Goal: Book appointment/travel/reservation

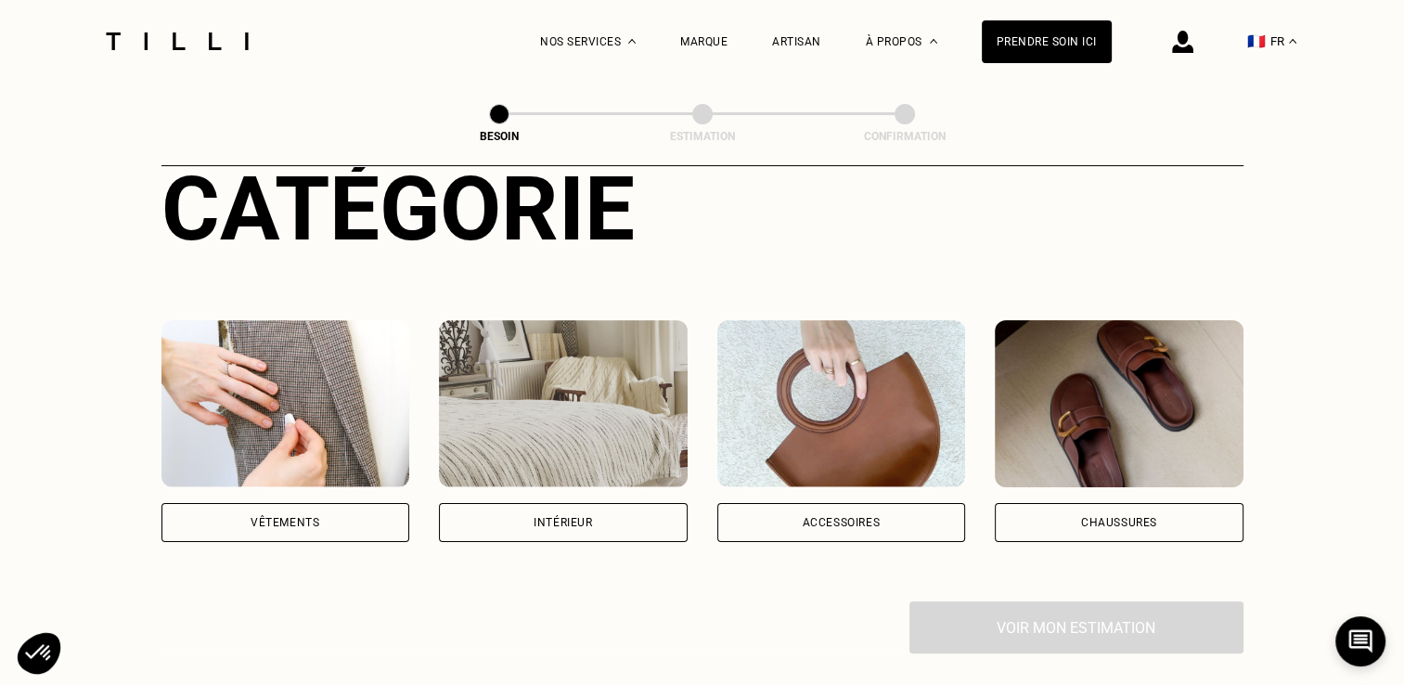
scroll to position [234, 0]
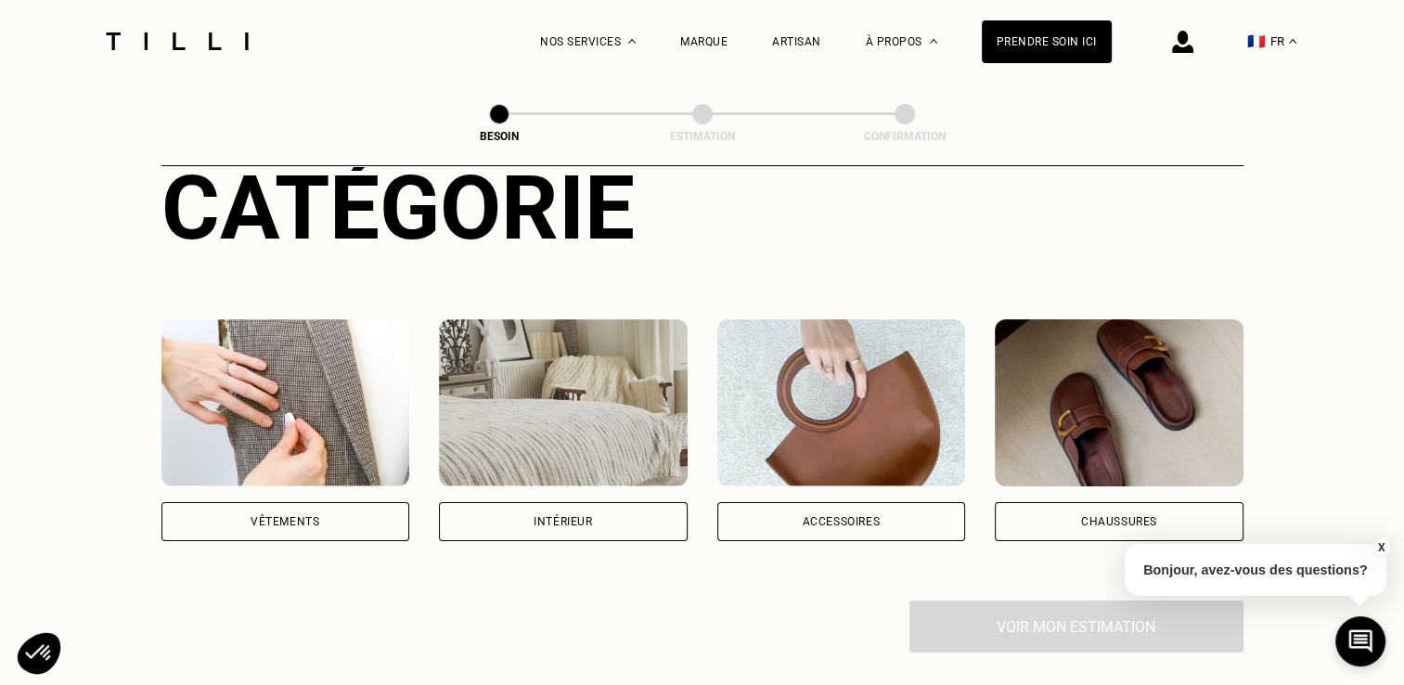
click at [548, 516] on div "Intérieur" at bounding box center [562, 521] width 58 height 11
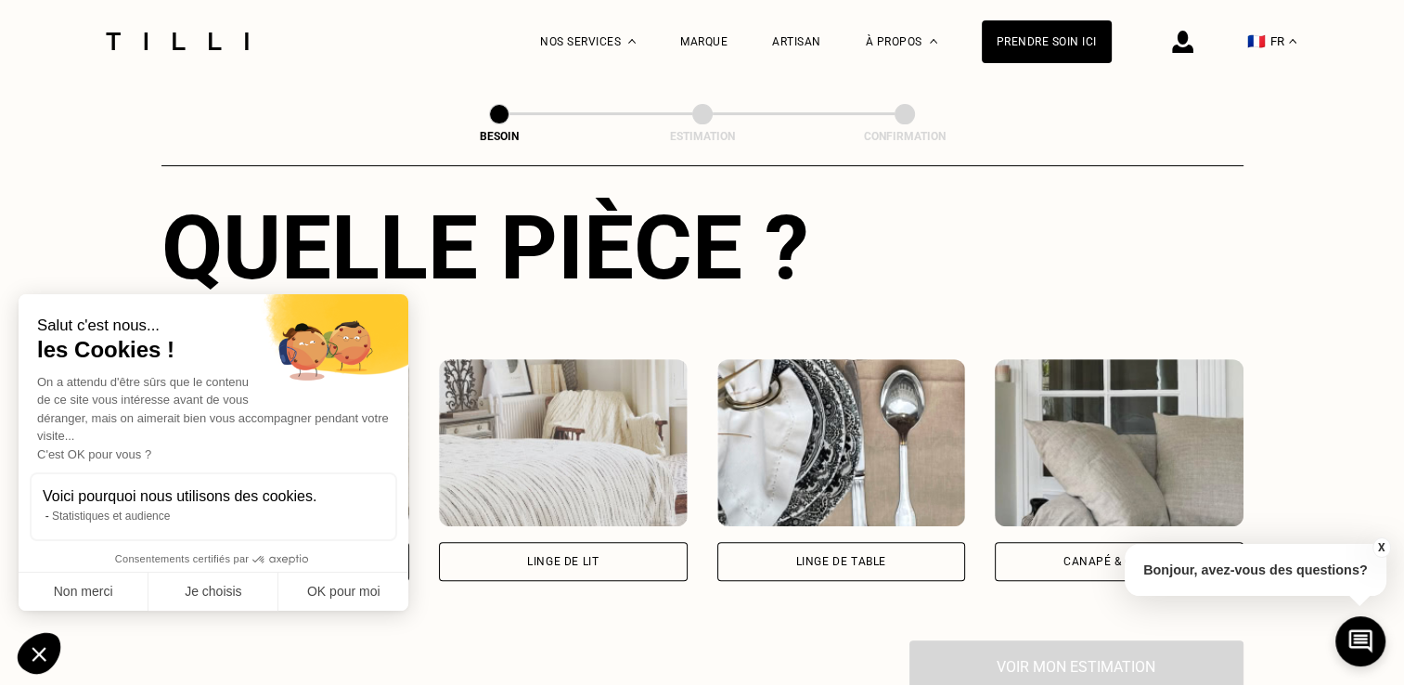
scroll to position [713, 0]
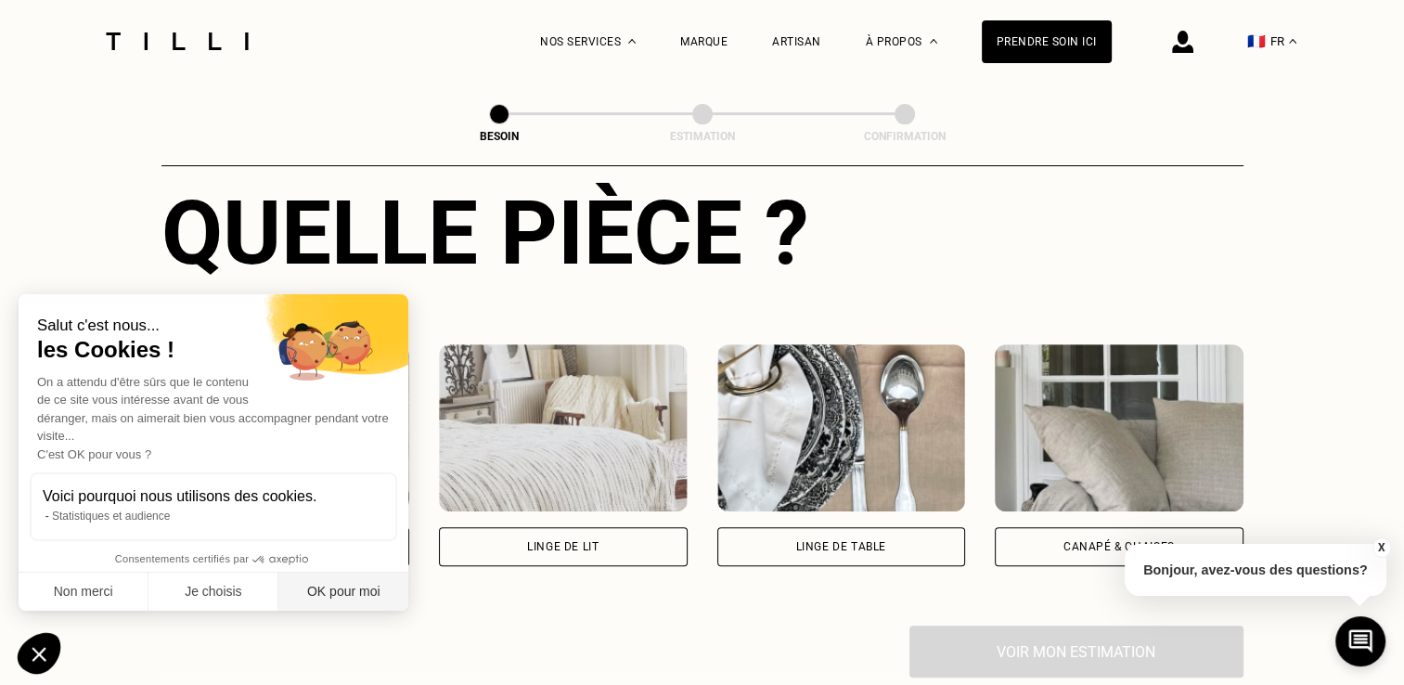
click at [367, 600] on button "OK pour moi" at bounding box center [343, 591] width 130 height 39
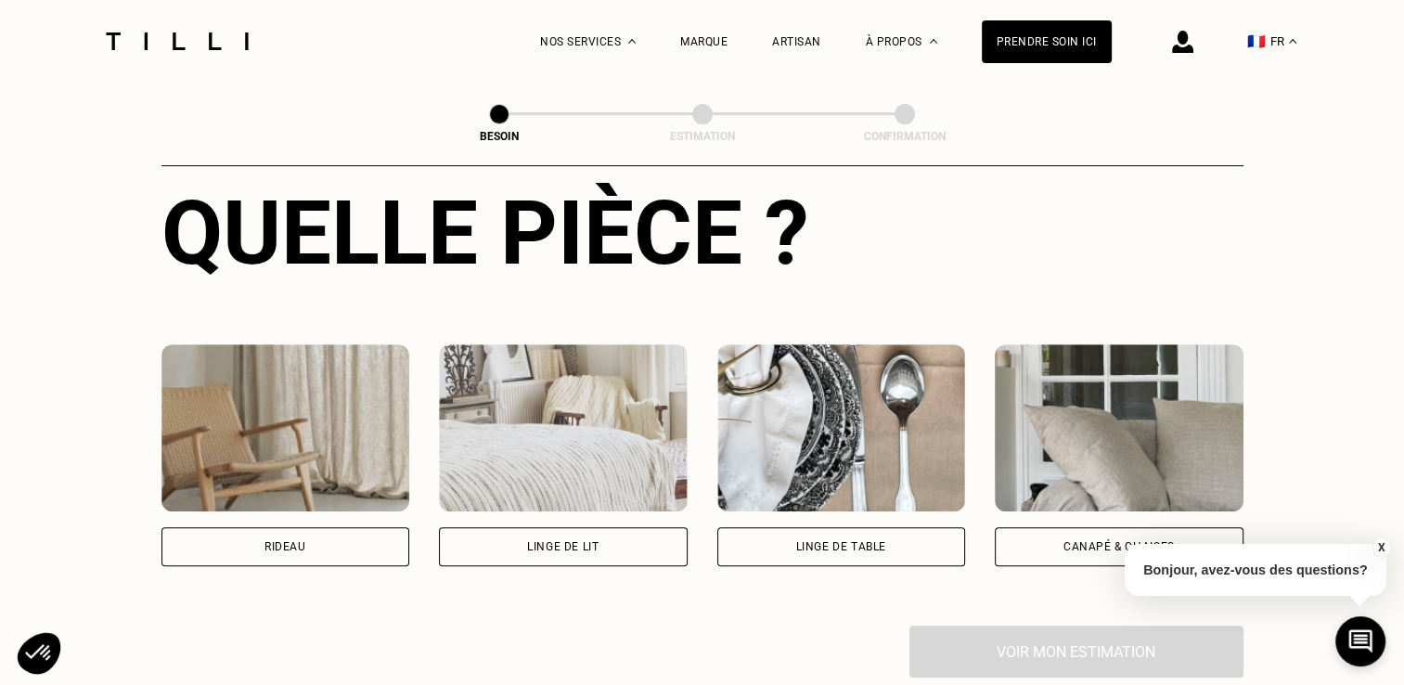
click at [294, 541] on div "Rideau" at bounding box center [285, 546] width 42 height 11
select select "FR"
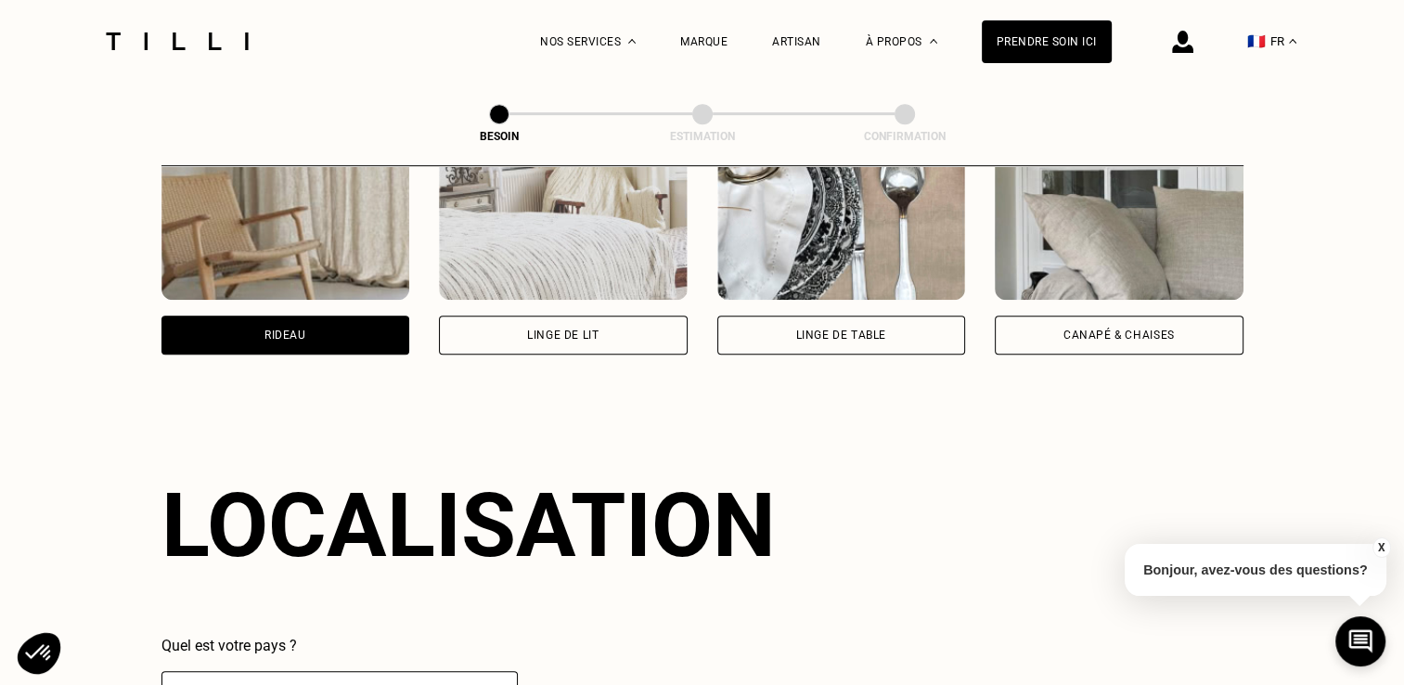
scroll to position [1111, 0]
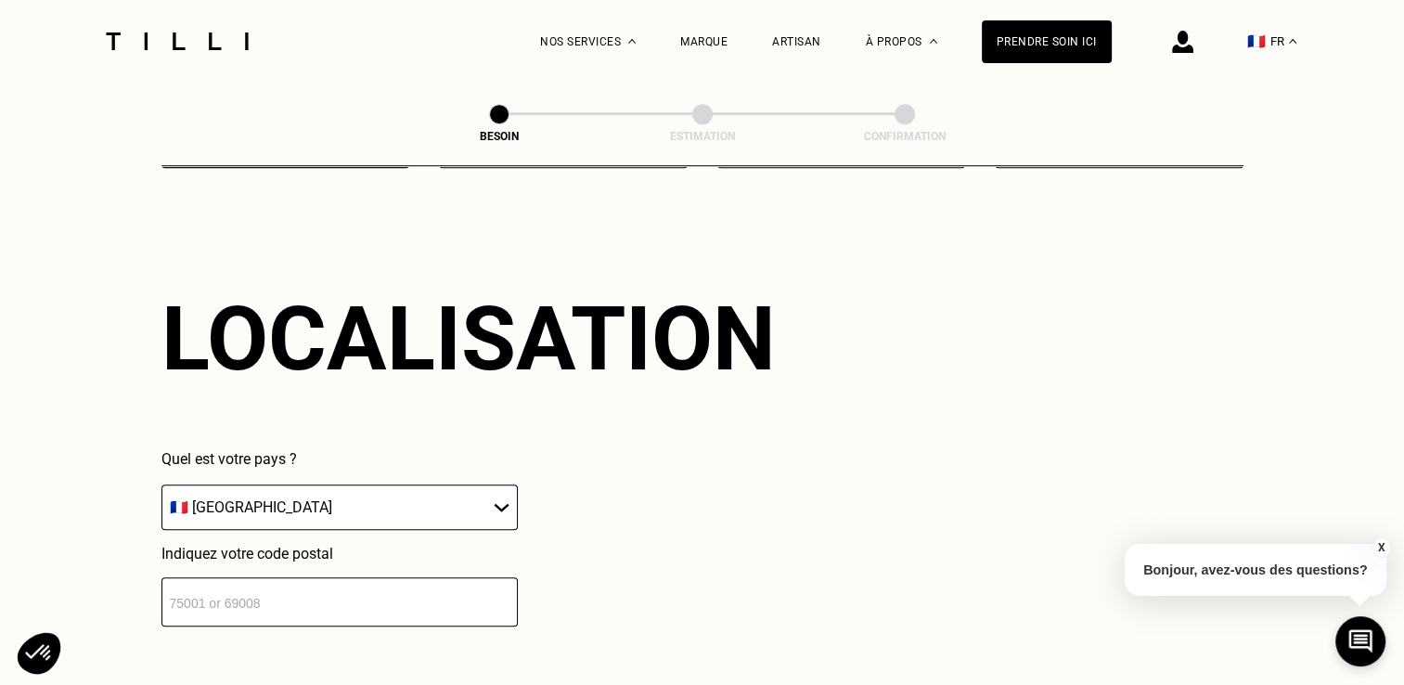
click at [410, 584] on input "number" at bounding box center [339, 601] width 356 height 49
type input "59800"
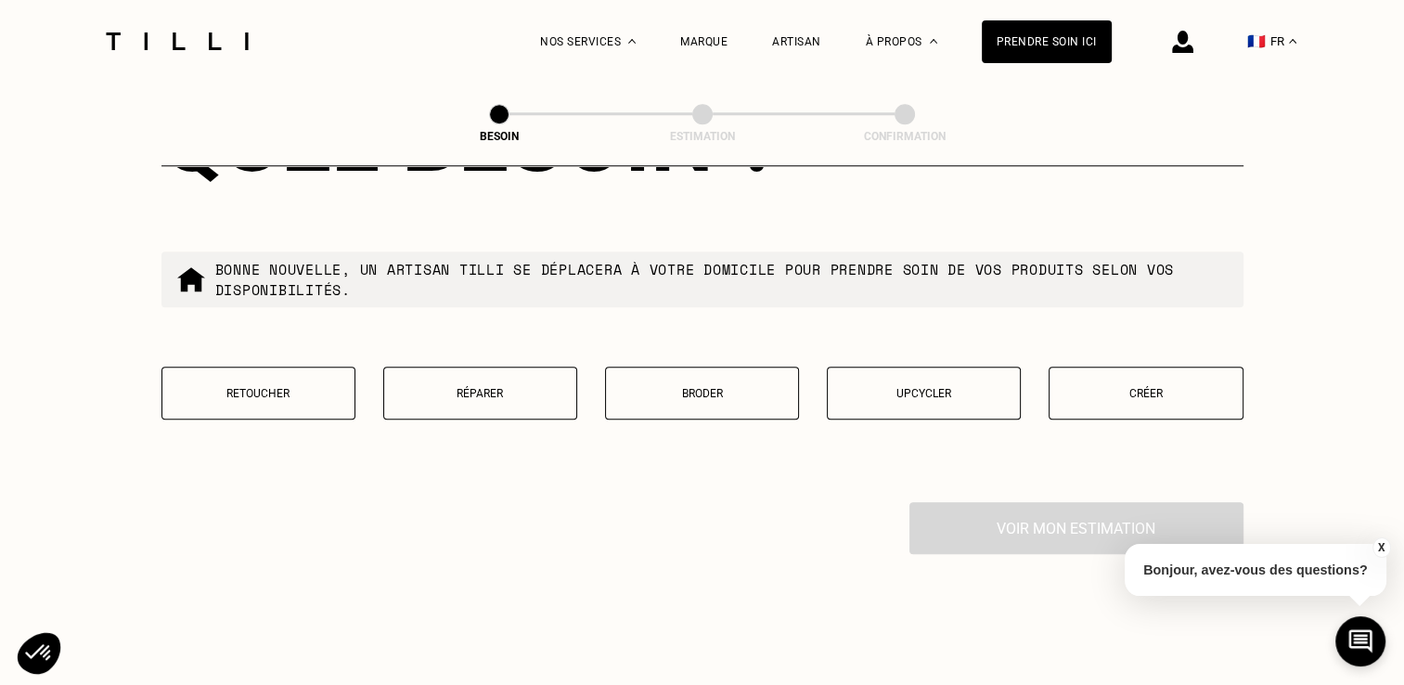
scroll to position [1774, 0]
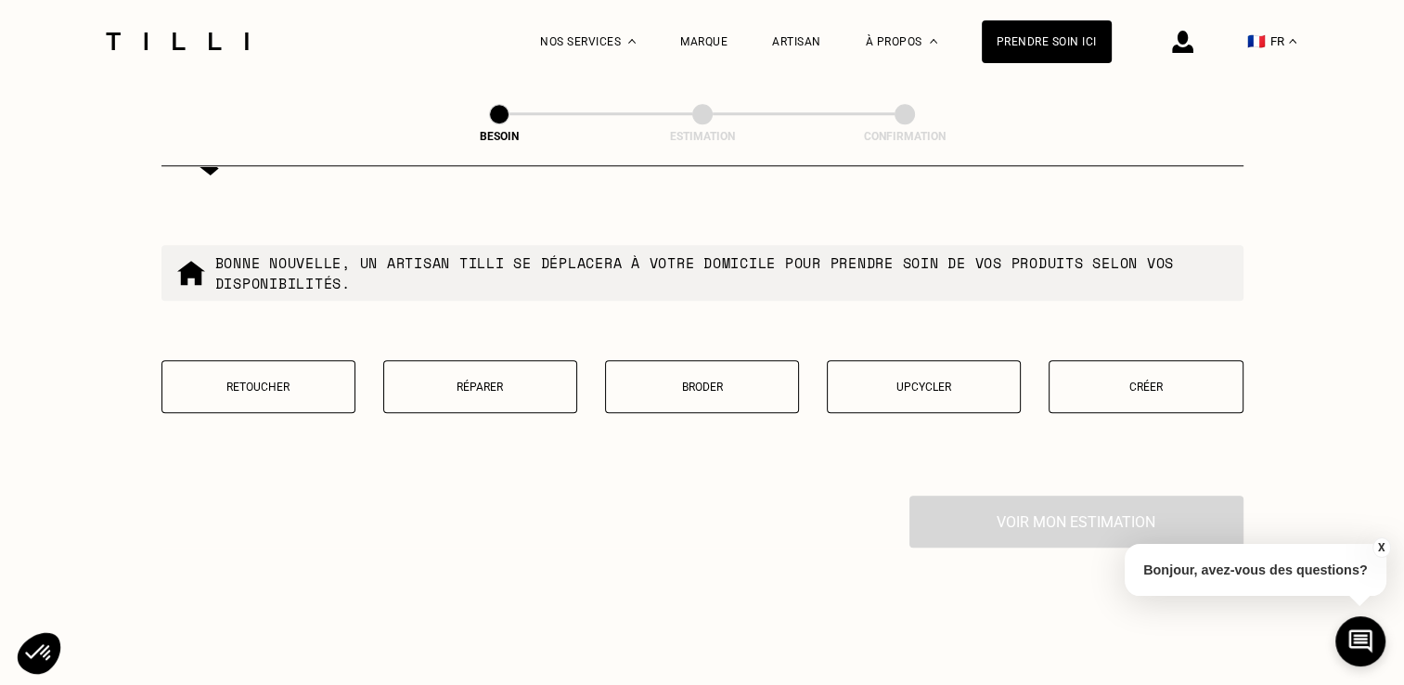
click at [276, 384] on button "Retoucher" at bounding box center [258, 386] width 194 height 53
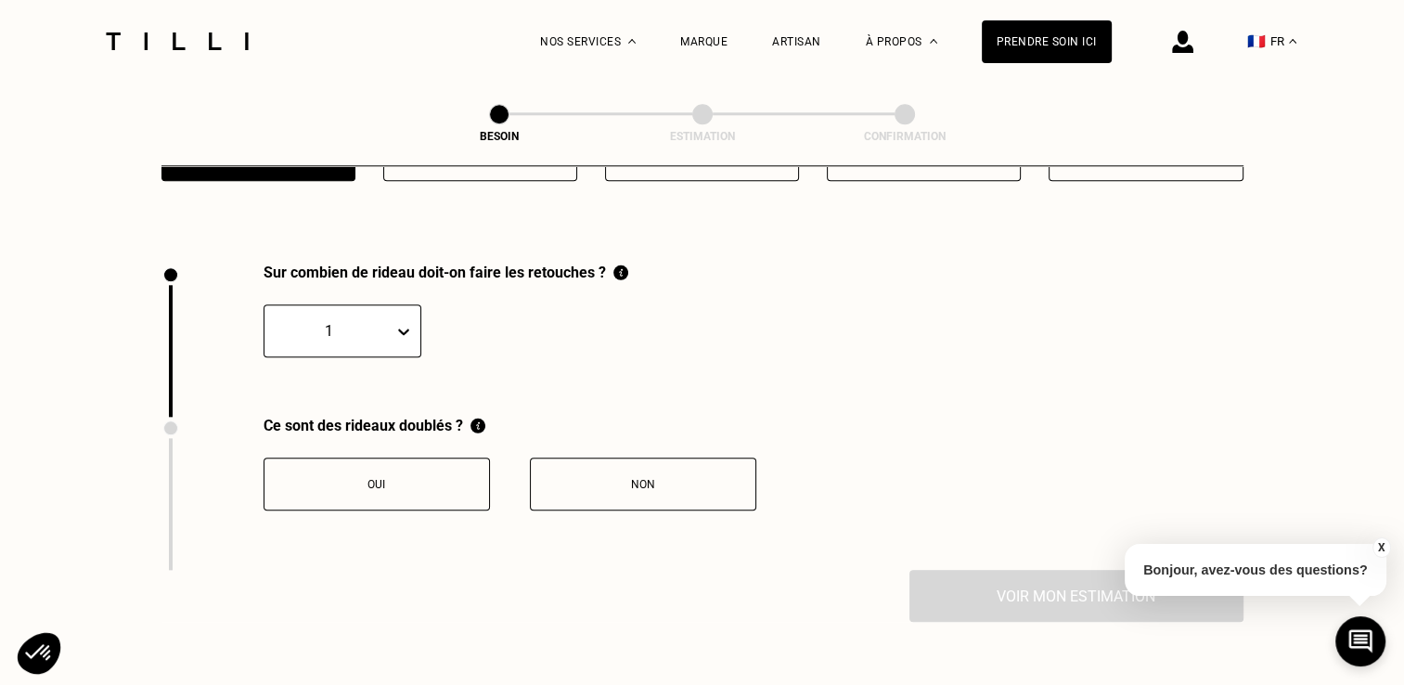
scroll to position [2049, 0]
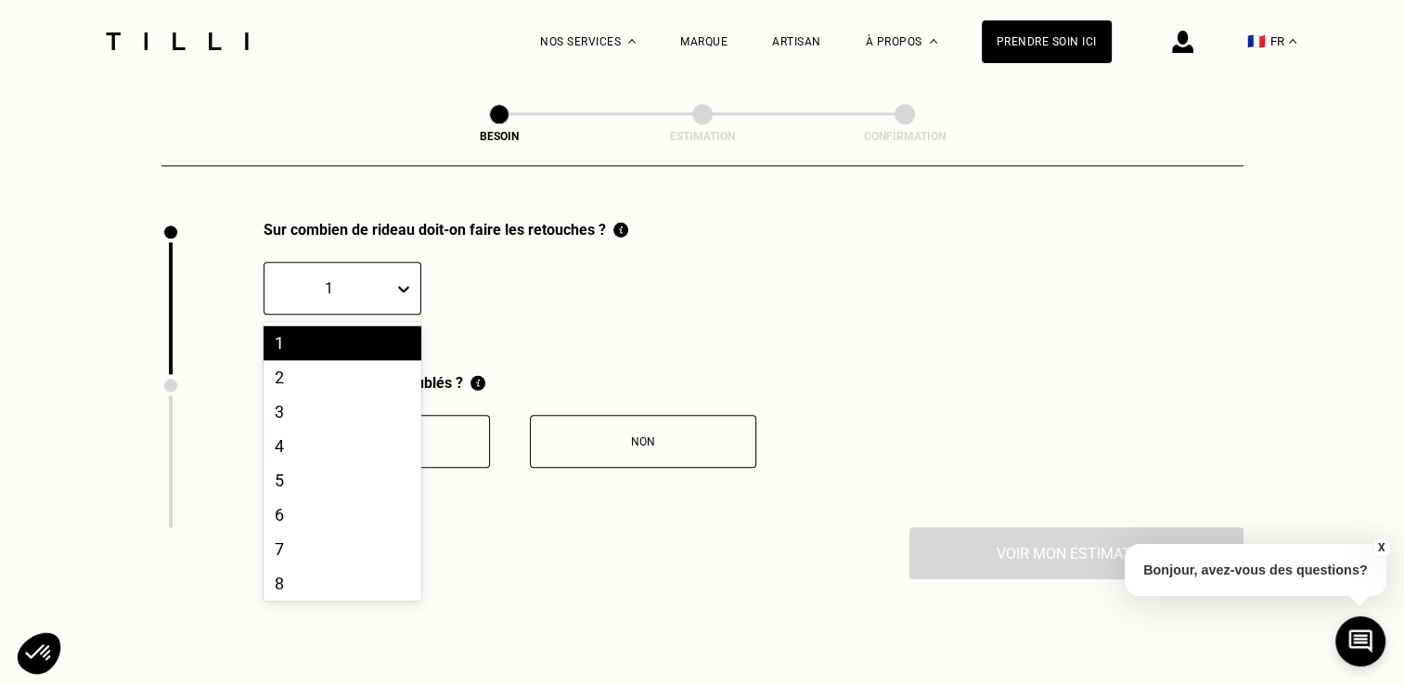
click at [398, 279] on icon at bounding box center [403, 288] width 19 height 19
click at [353, 400] on div "3" at bounding box center [342, 411] width 158 height 34
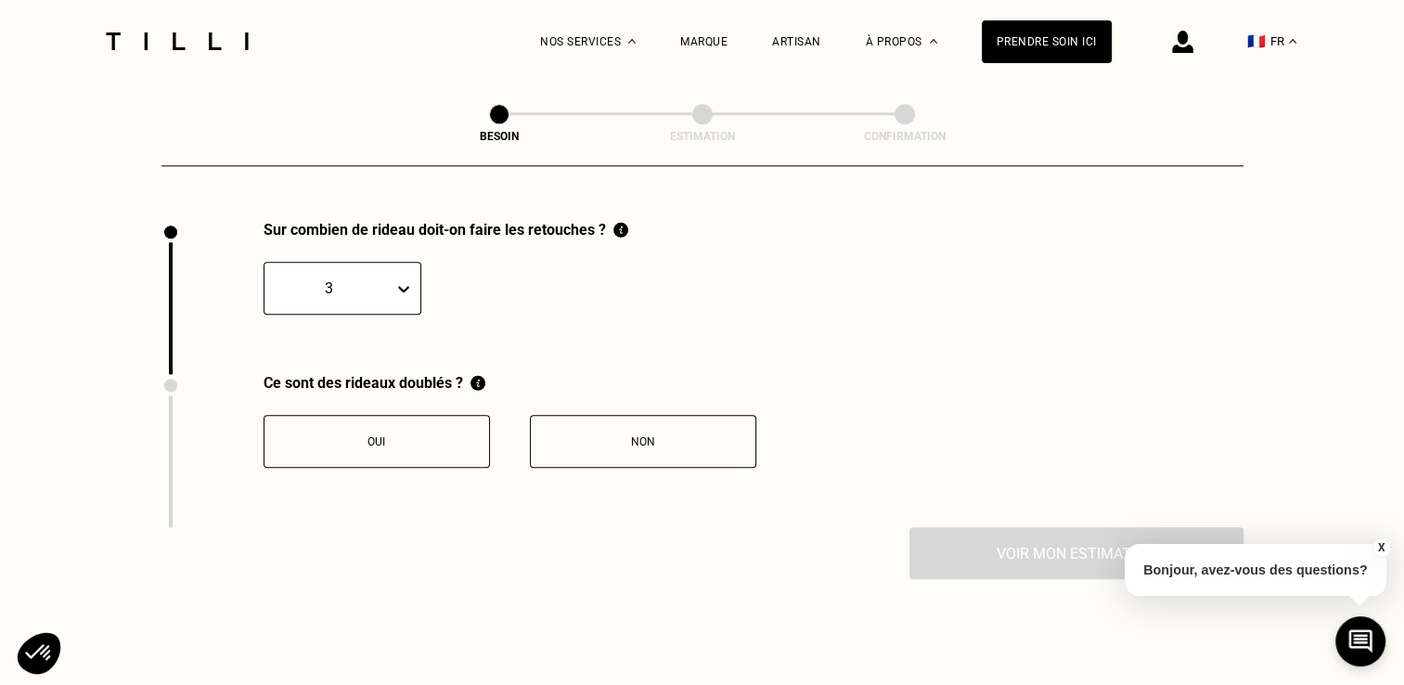
click at [601, 449] on button "Non" at bounding box center [643, 441] width 226 height 53
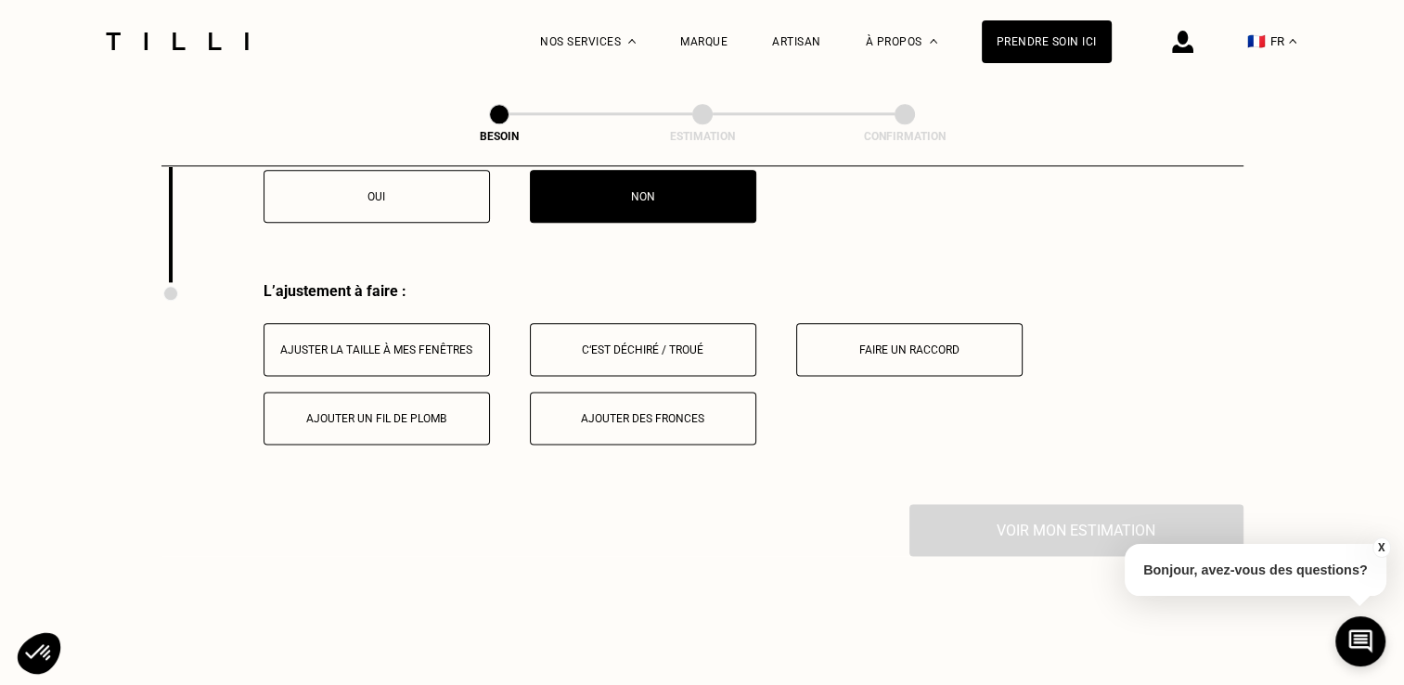
scroll to position [2356, 0]
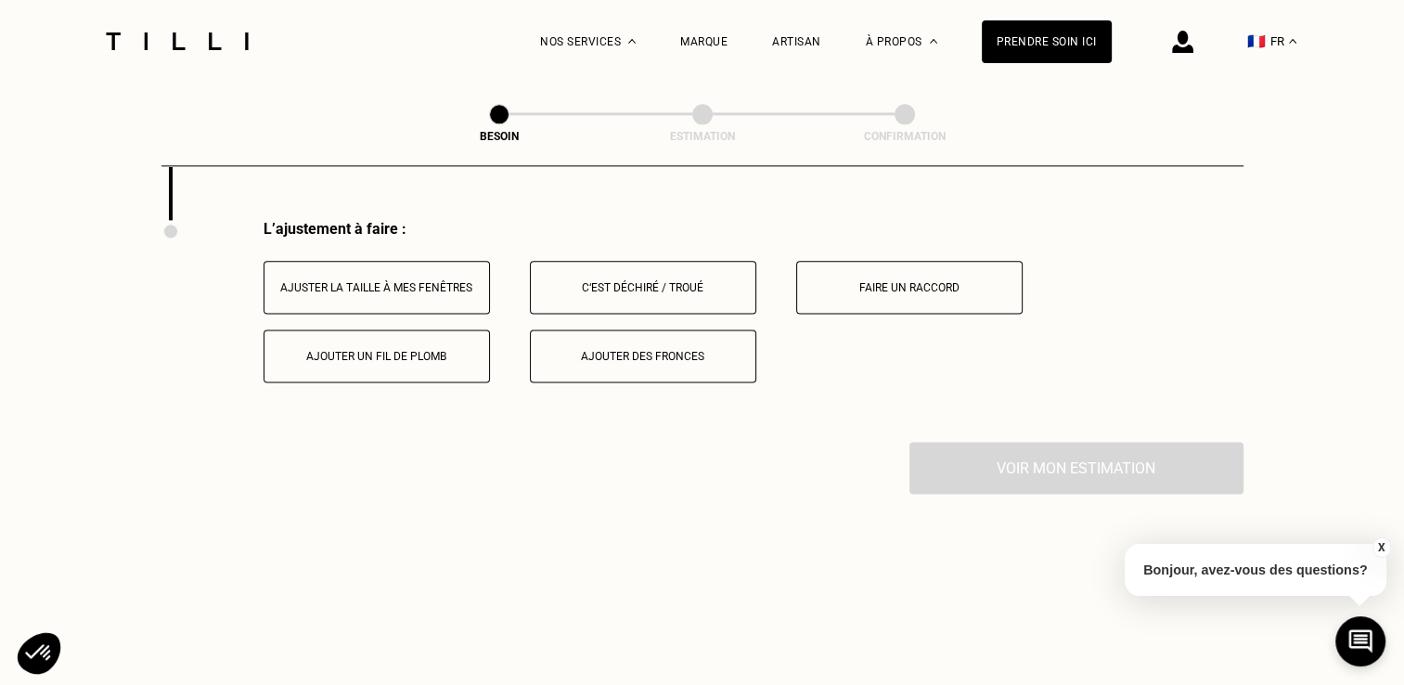
click at [428, 281] on div "Ajuster la taille à mes fenêtres" at bounding box center [377, 287] width 206 height 13
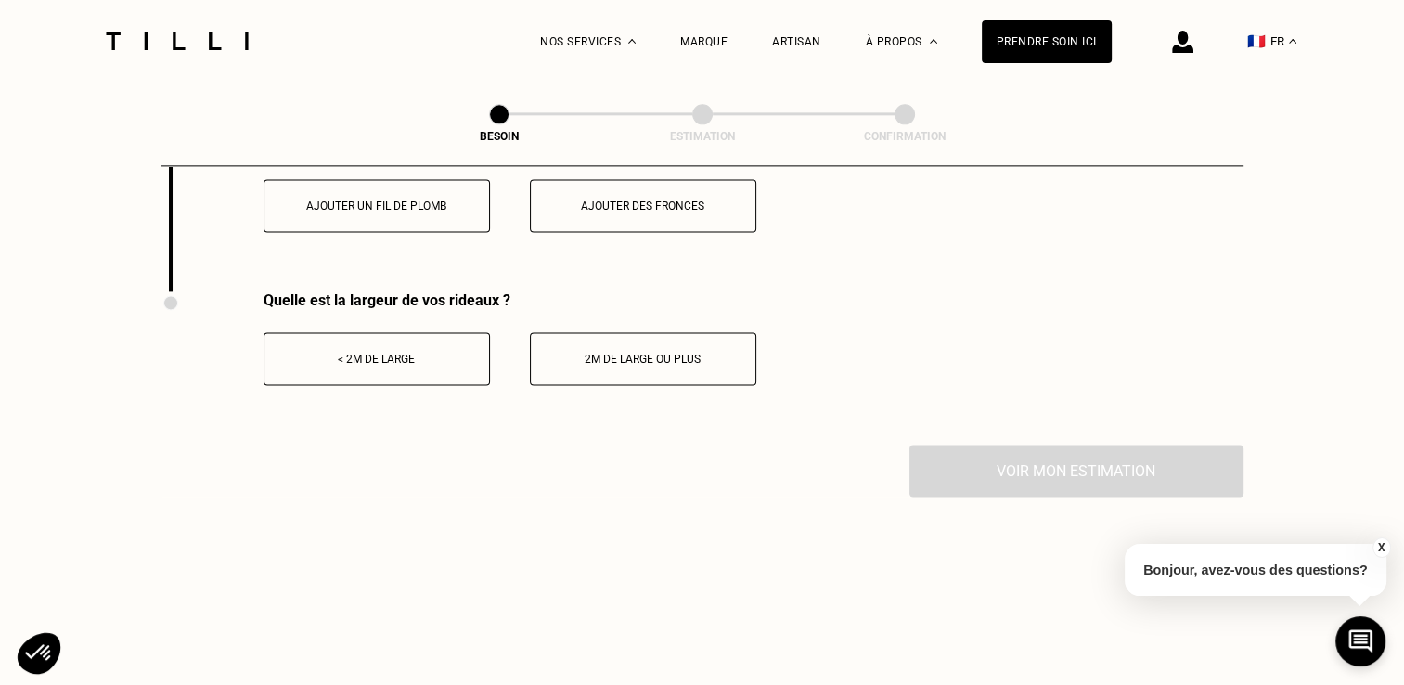
scroll to position [2514, 0]
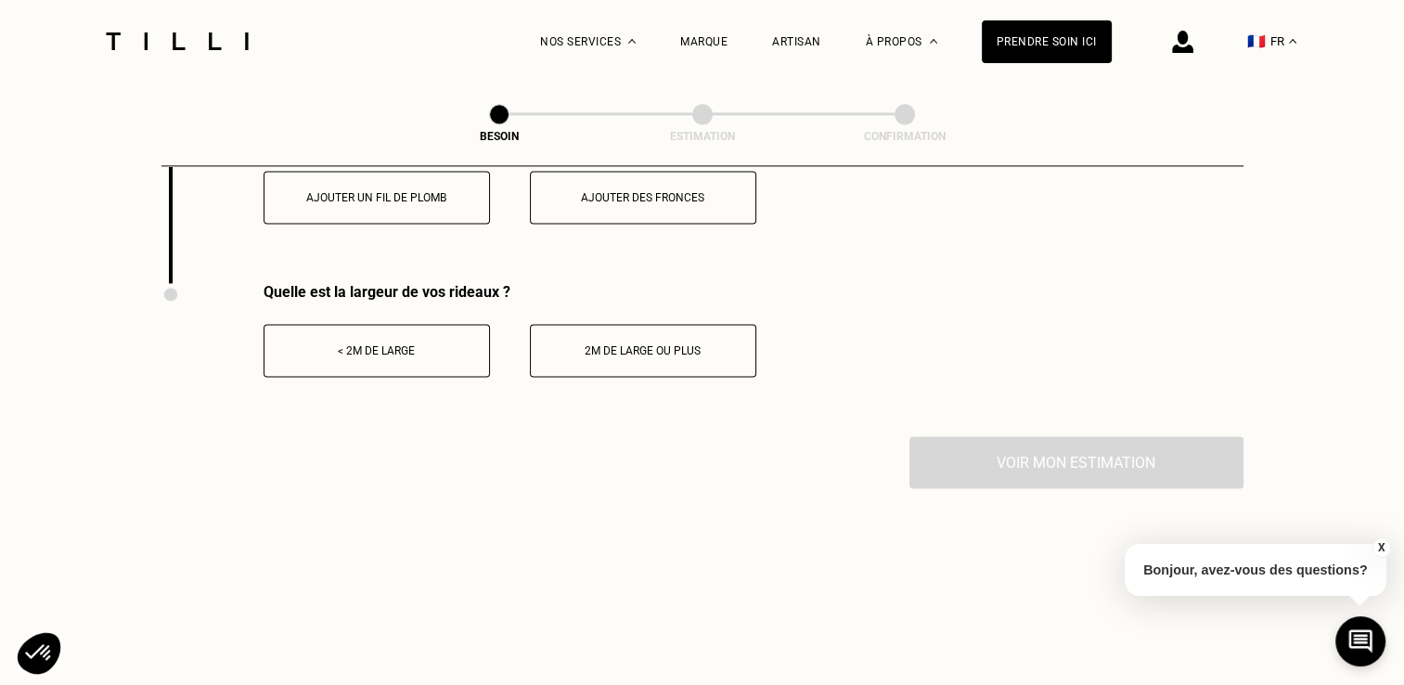
click at [427, 344] on div "< 2m de large" at bounding box center [377, 350] width 206 height 13
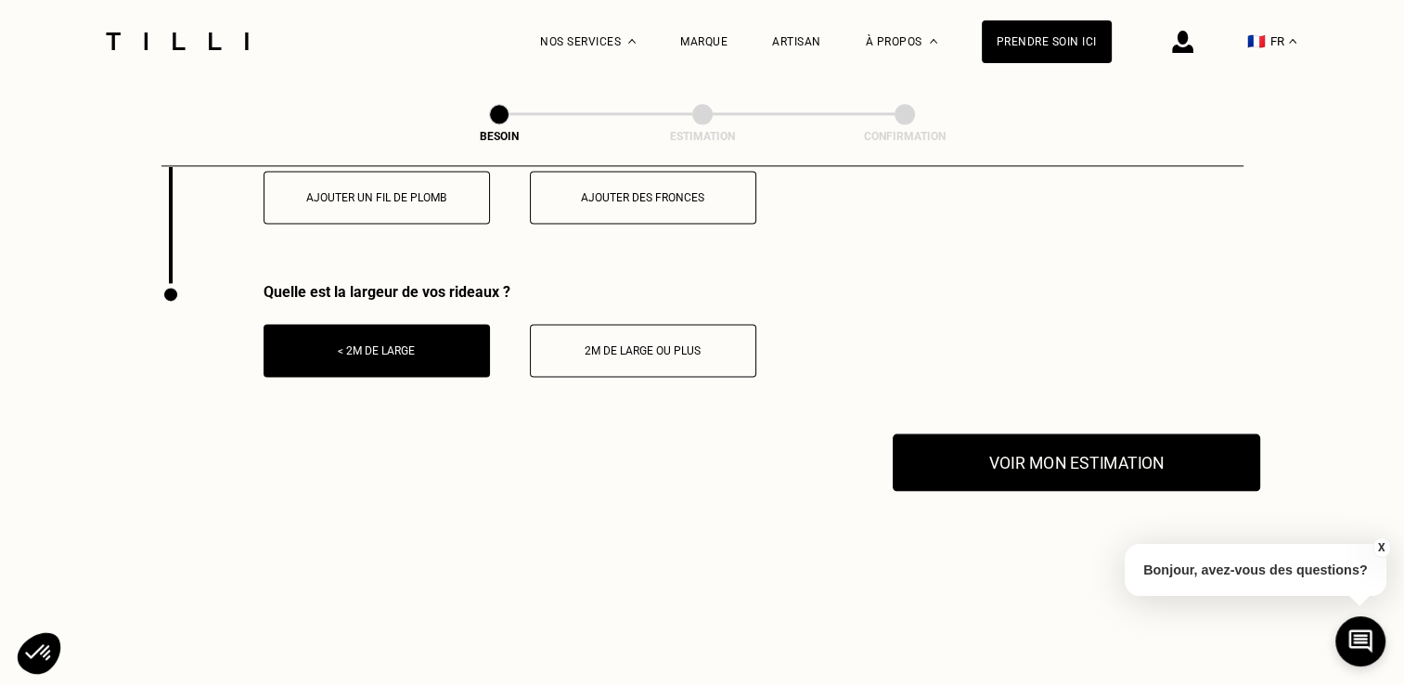
click at [1009, 436] on button "Voir mon estimation" at bounding box center [1076, 462] width 367 height 58
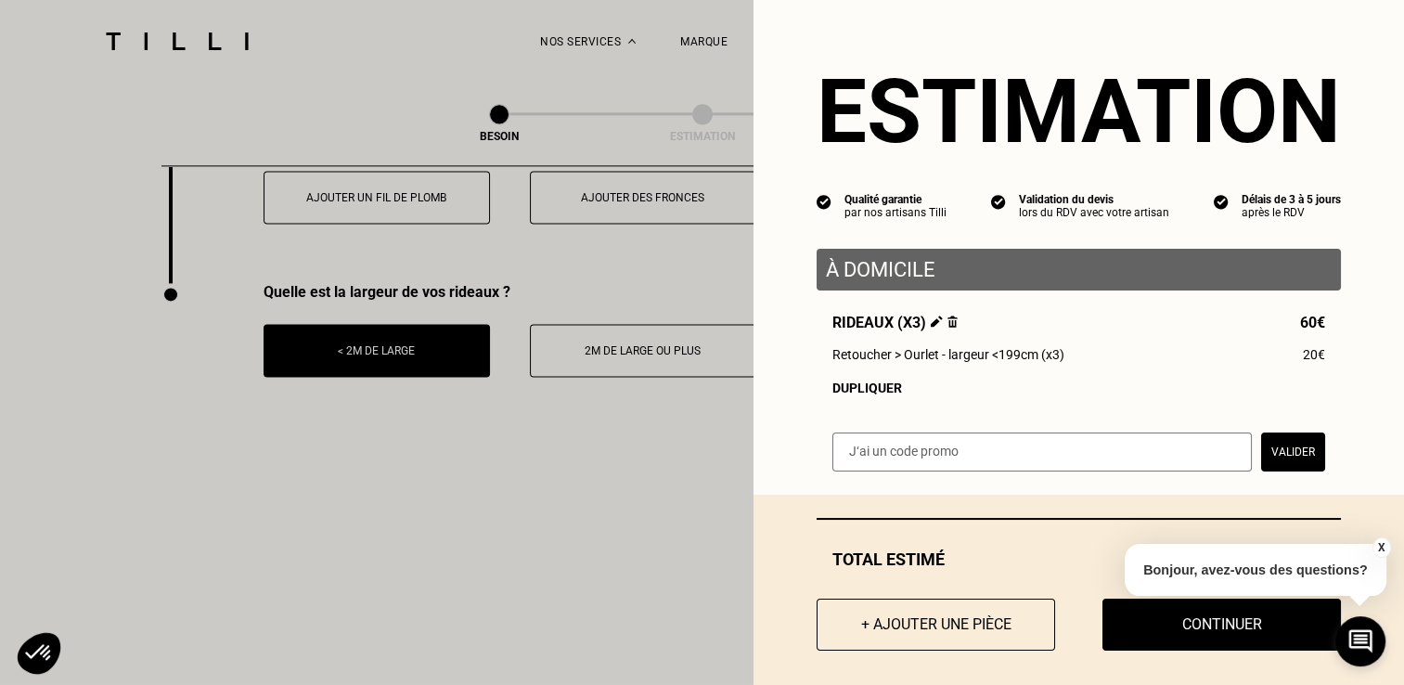
scroll to position [18, 0]
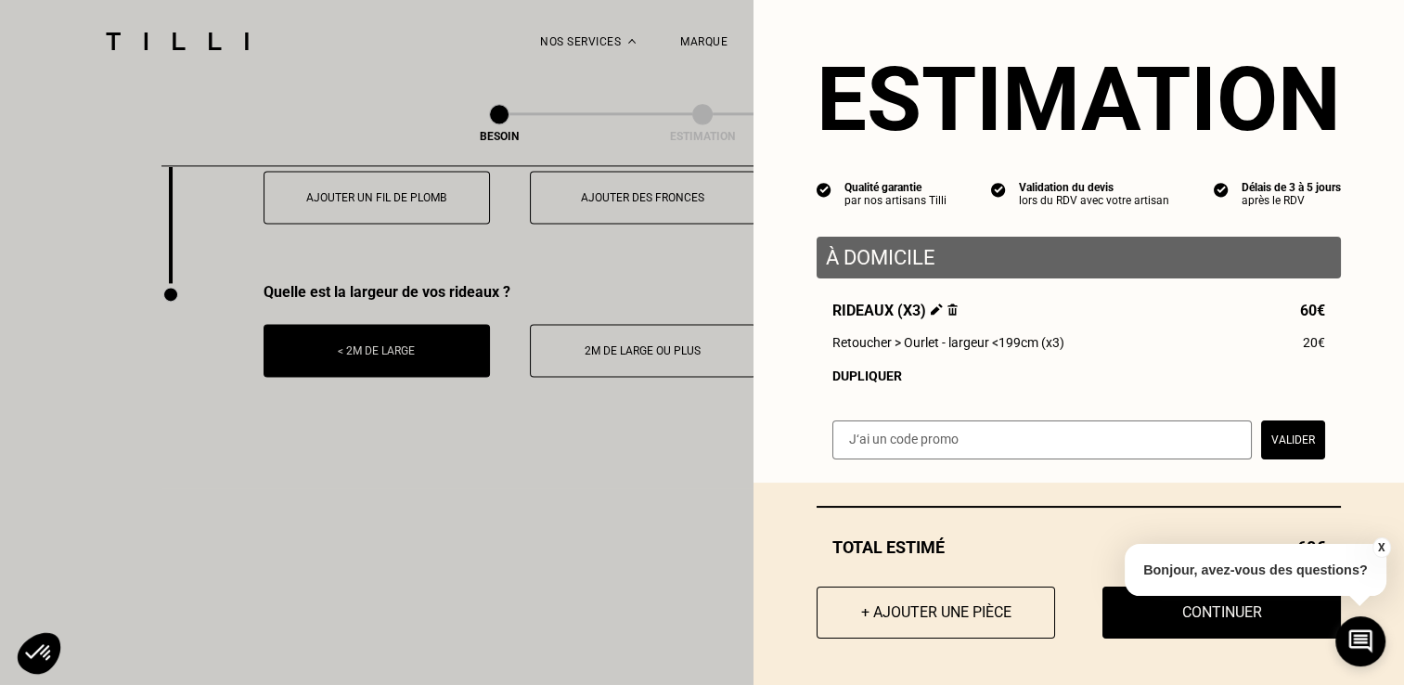
click at [1381, 544] on button "X" at bounding box center [1380, 547] width 19 height 20
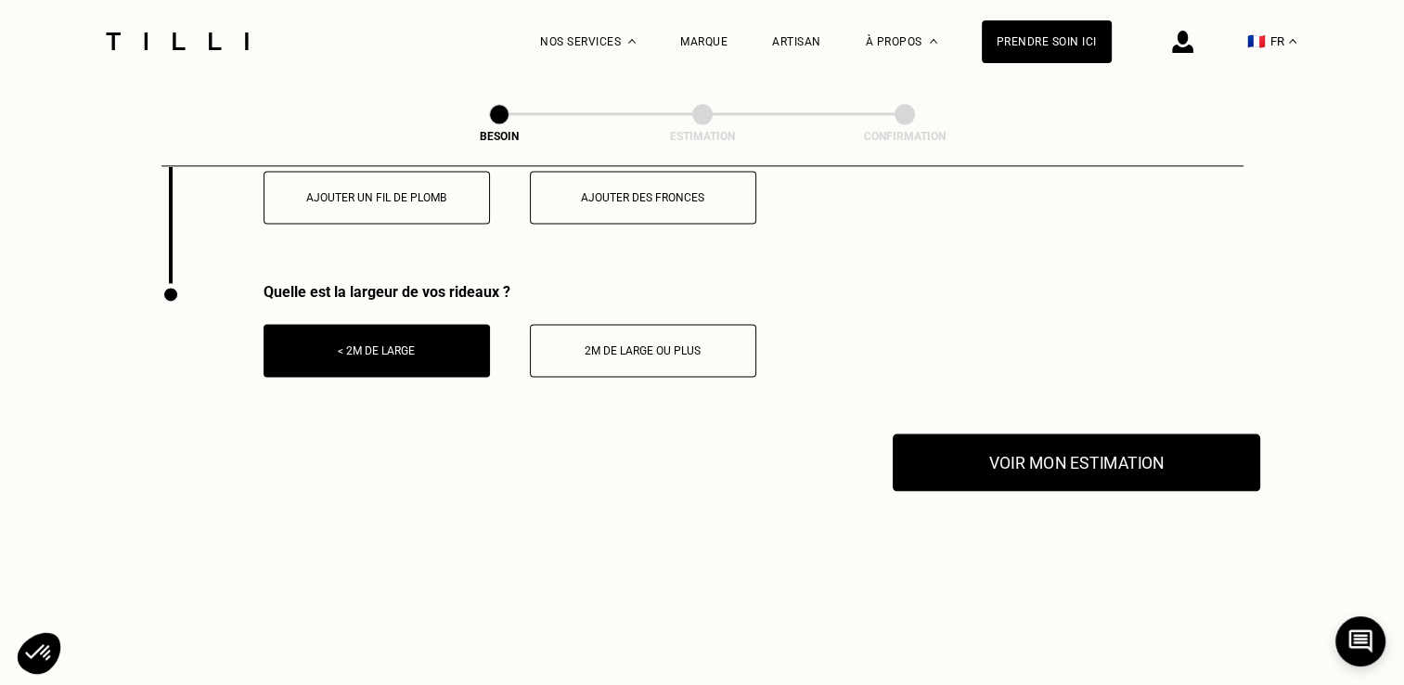
click at [1135, 471] on button "Voir mon estimation" at bounding box center [1076, 462] width 367 height 58
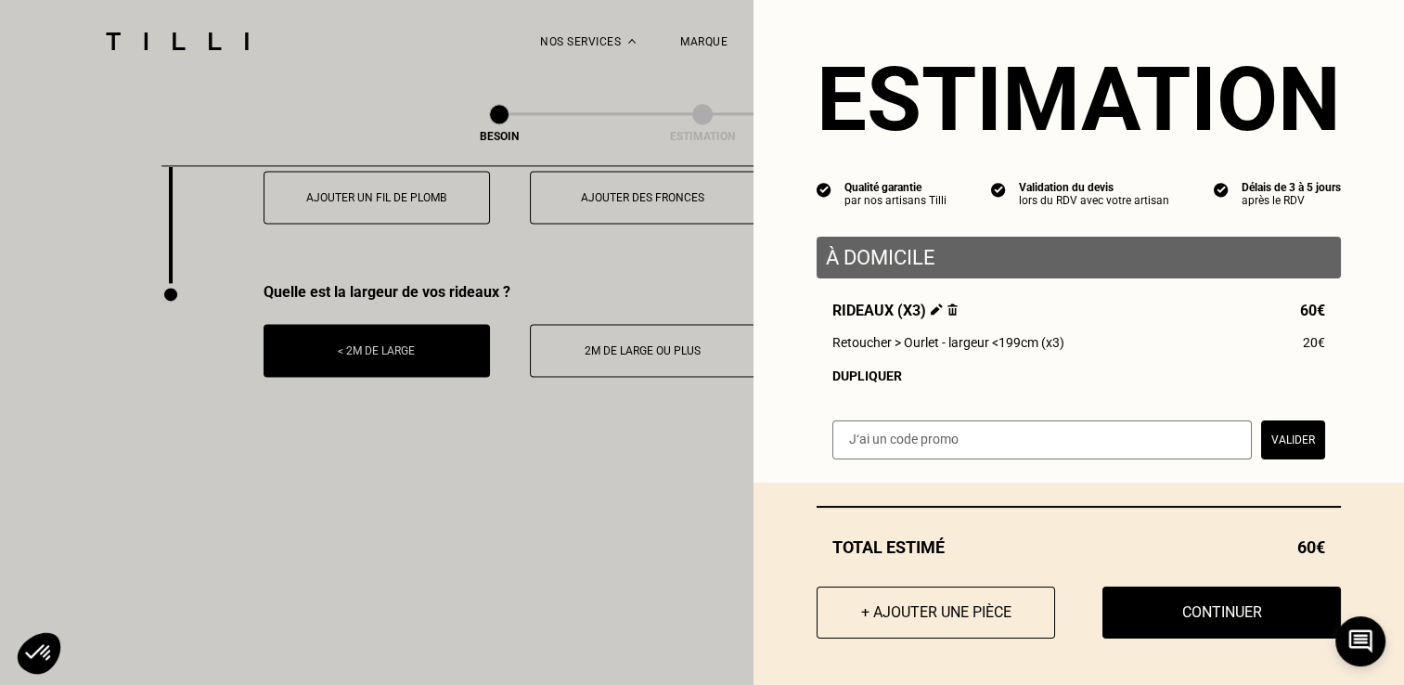
scroll to position [0, 0]
